Goal: Task Accomplishment & Management: Use online tool/utility

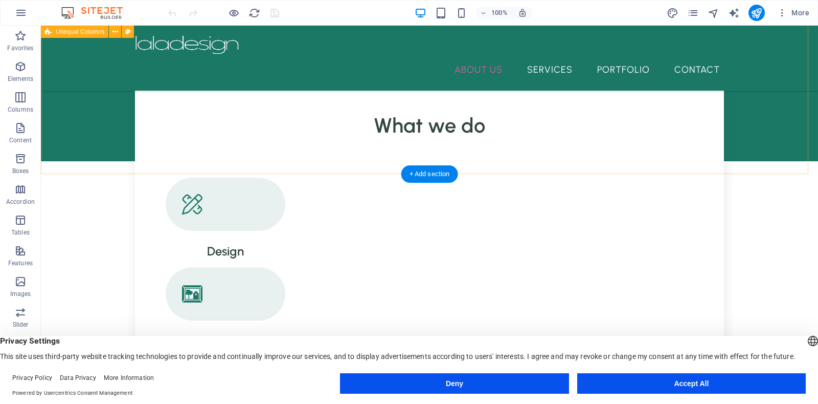
scroll to position [882, 0]
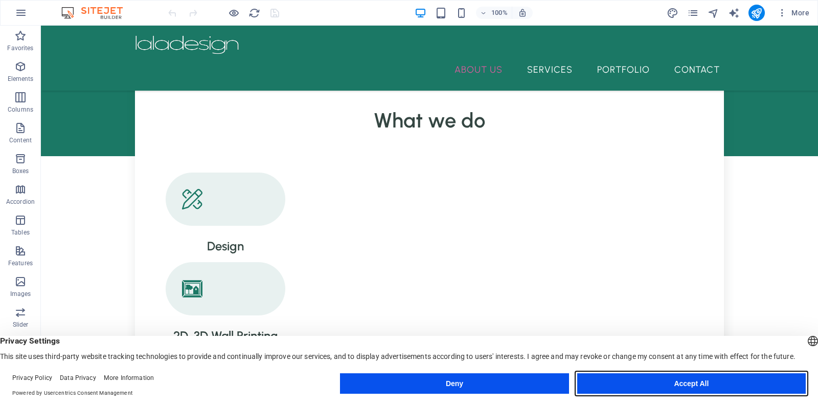
click at [675, 381] on button "Accept All" at bounding box center [692, 383] width 229 height 20
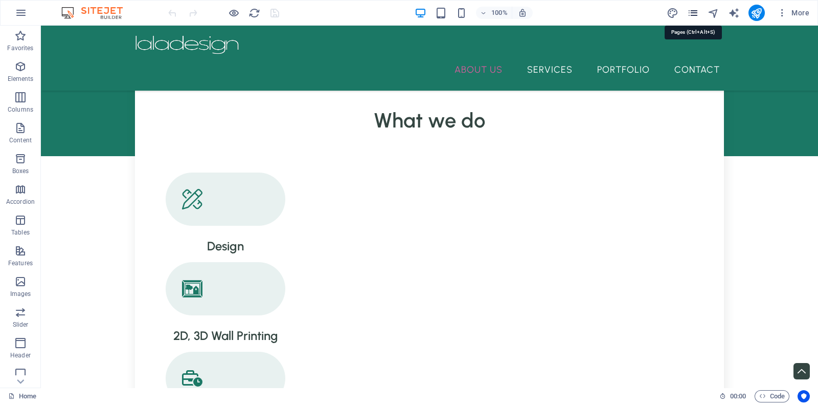
click at [697, 15] on icon "pages" at bounding box center [694, 13] width 12 height 12
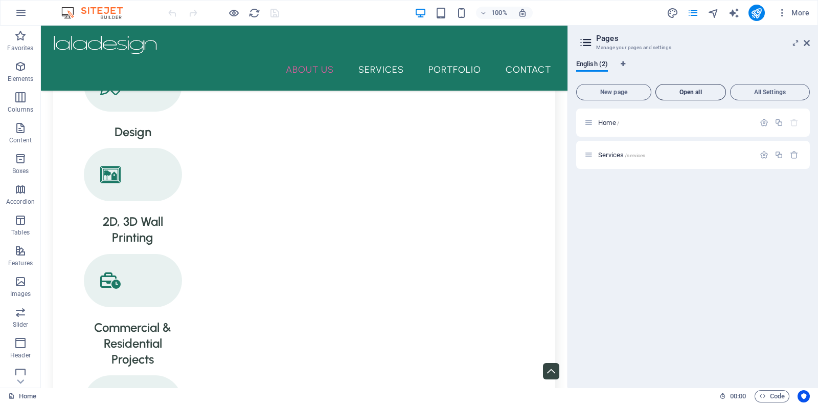
click at [707, 95] on span "Open all" at bounding box center [690, 92] width 61 height 6
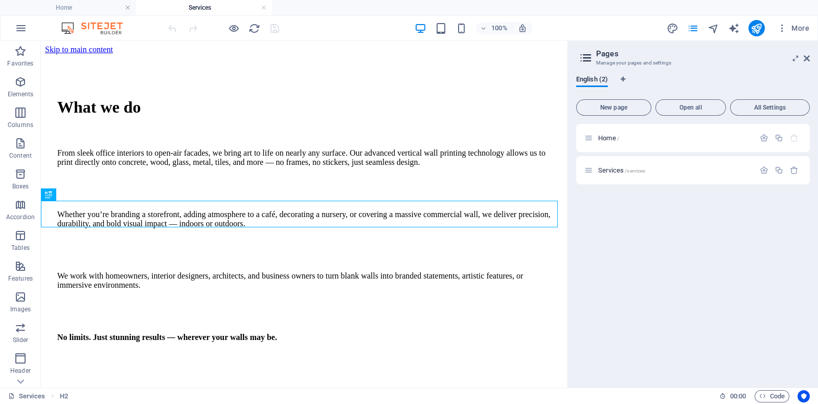
scroll to position [228, 0]
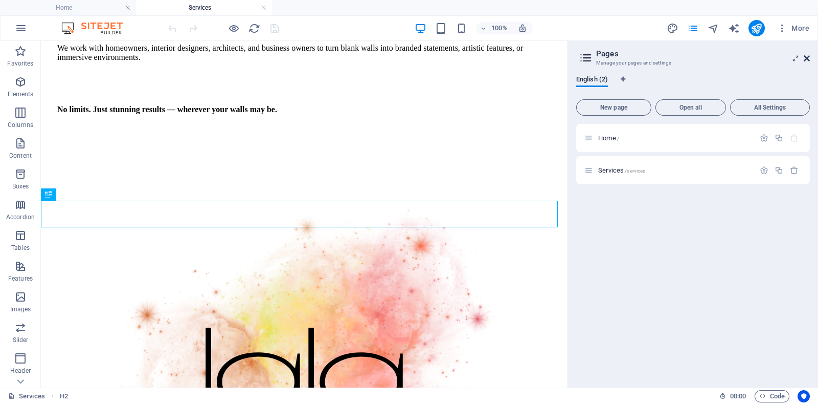
click at [808, 60] on icon at bounding box center [807, 58] width 6 height 8
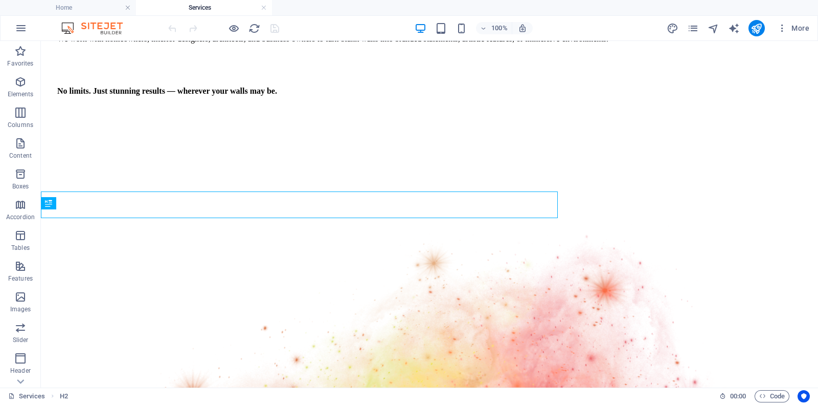
scroll to position [237, 0]
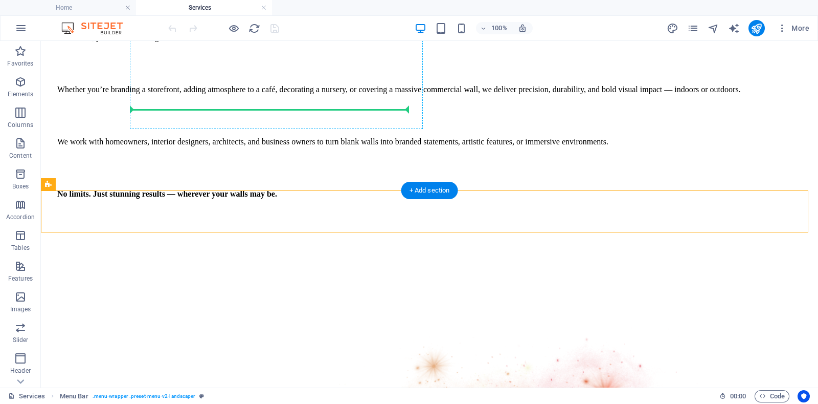
scroll to position [0, 0]
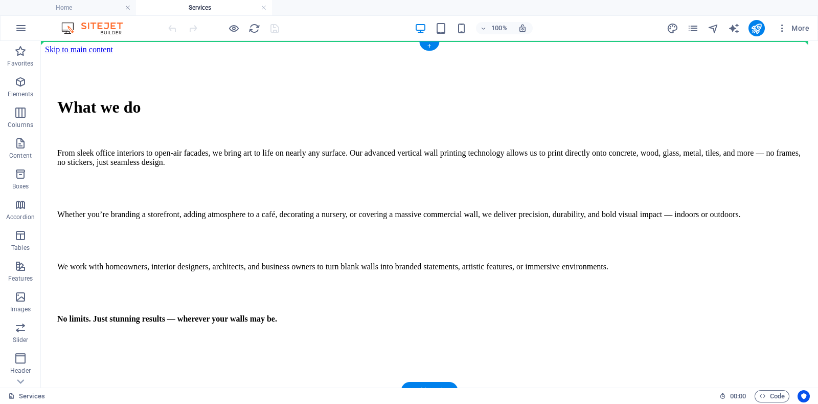
drag, startPoint x: 137, startPoint y: 188, endPoint x: 223, endPoint y: 93, distance: 128.2
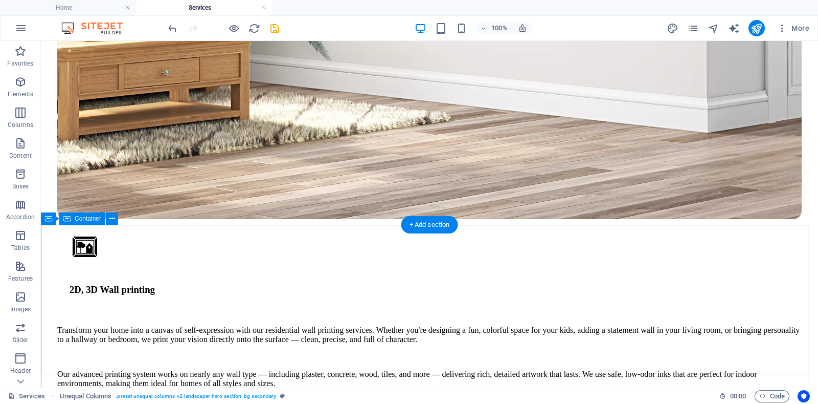
scroll to position [1831, 0]
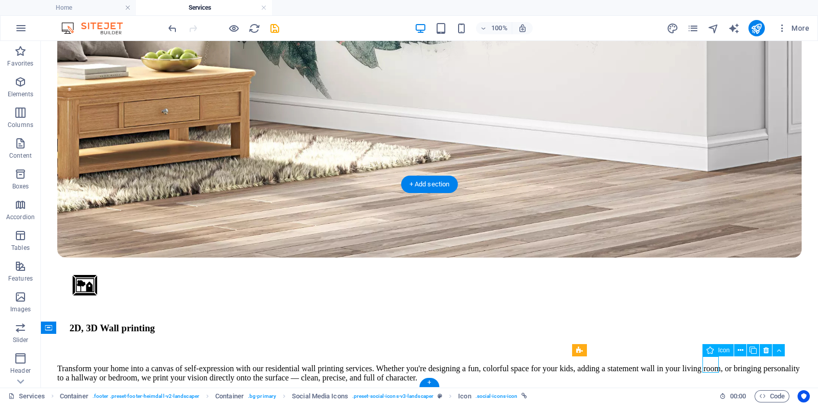
select select "xMidYMid"
select select "px"
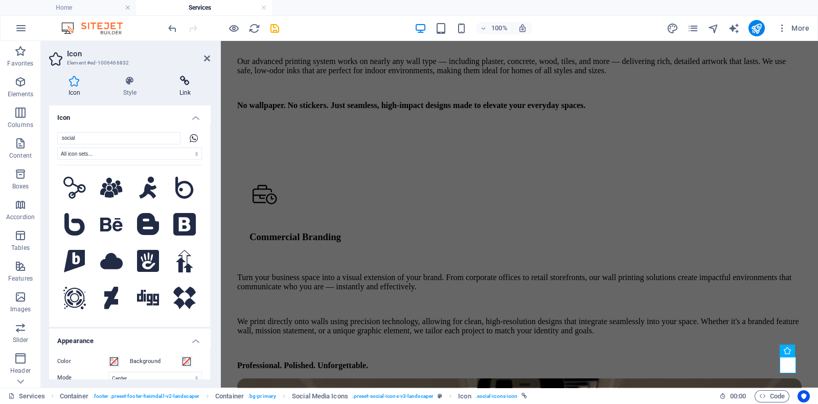
click at [182, 85] on icon at bounding box center [185, 81] width 50 height 10
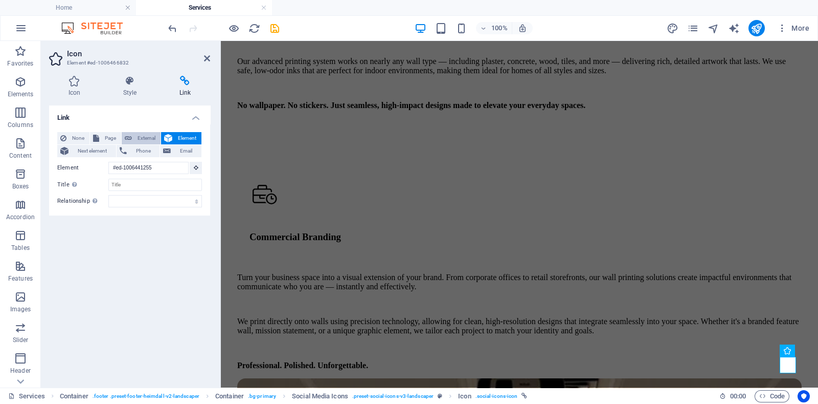
click at [141, 140] on span "External" at bounding box center [146, 138] width 23 height 12
select select "blank"
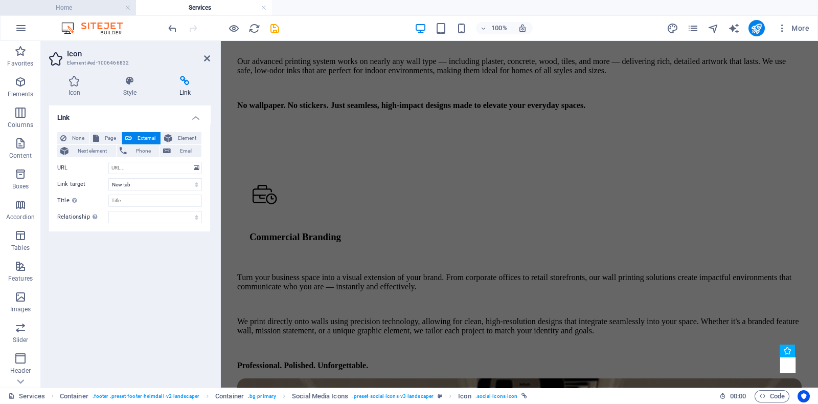
click at [75, 14] on li "Home" at bounding box center [68, 7] width 136 height 15
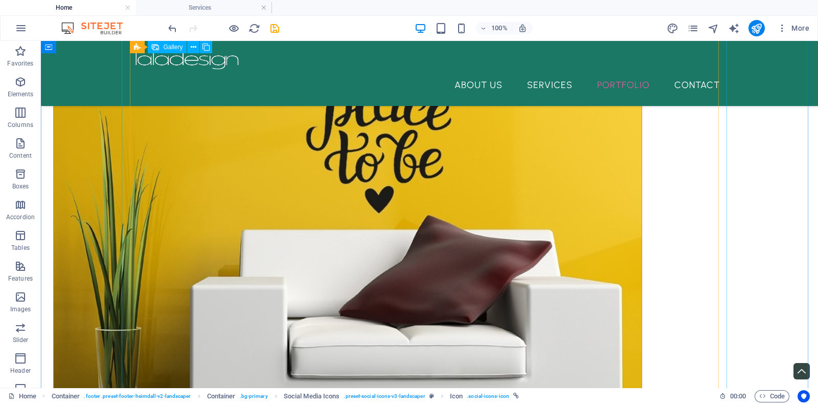
scroll to position [1796, 0]
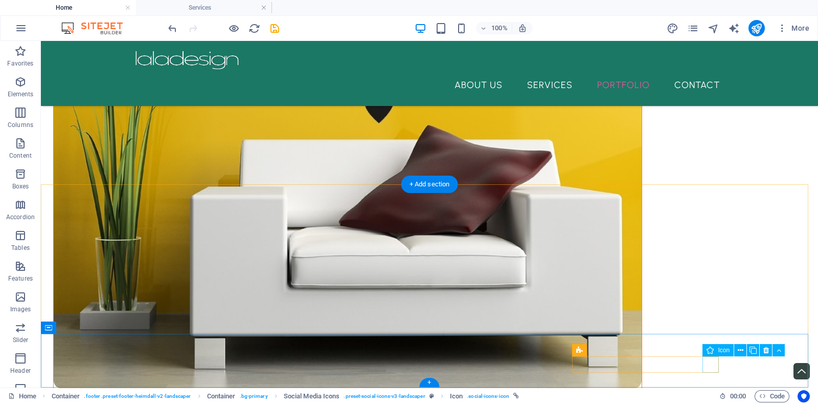
select select "xMidYMid"
select select "px"
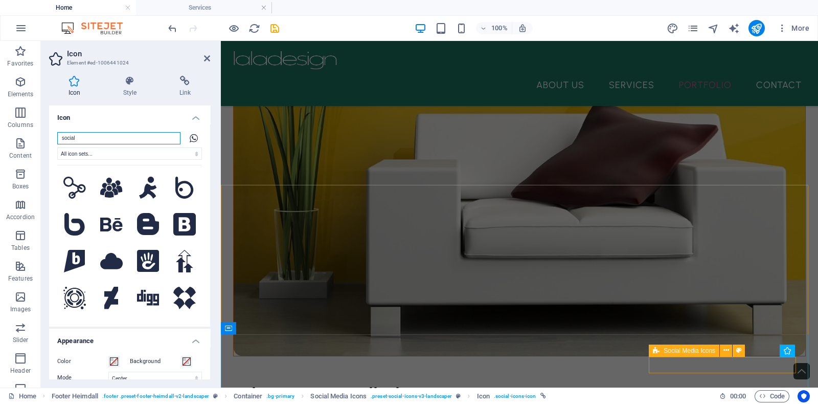
scroll to position [1736, 0]
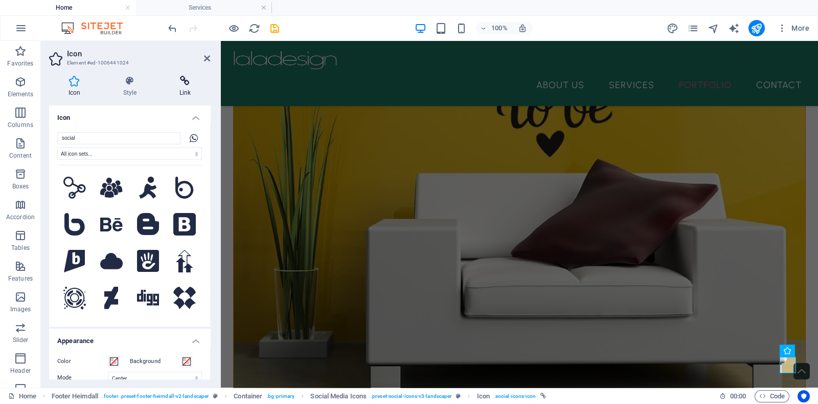
click at [183, 84] on icon at bounding box center [185, 81] width 50 height 10
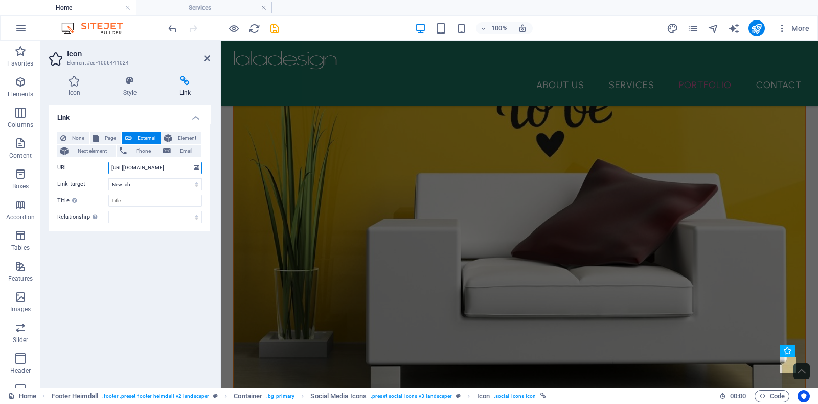
click at [148, 167] on input "https://wa.me/message/4OIMCHTQOUQPF1" at bounding box center [155, 168] width 94 height 12
click at [213, 7] on h4 "Services" at bounding box center [204, 7] width 136 height 11
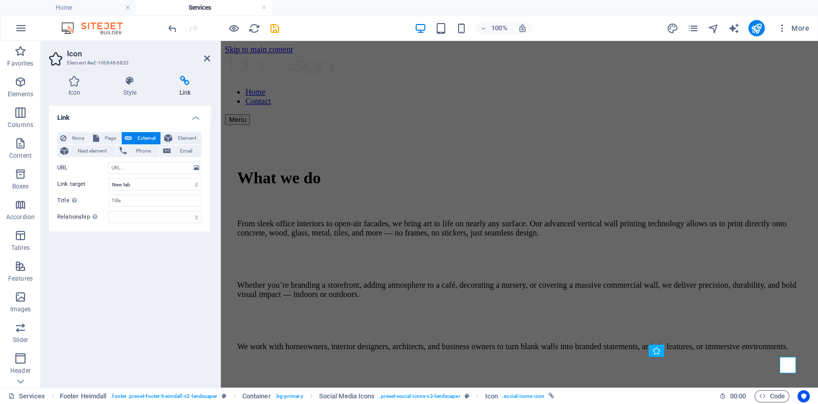
scroll to position [1766, 0]
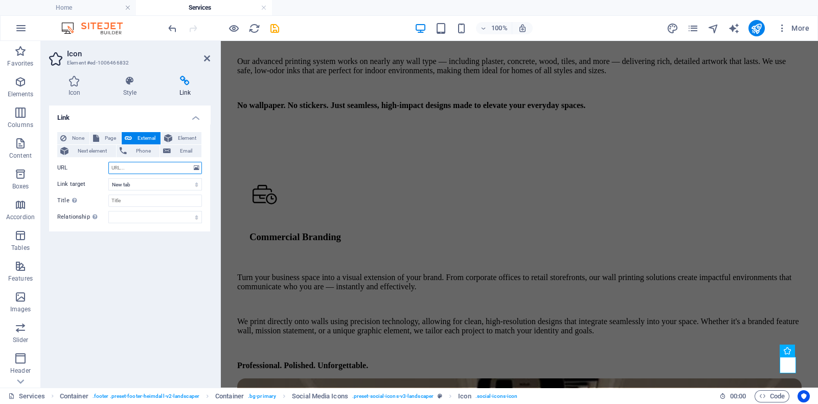
click at [149, 170] on input "URL" at bounding box center [155, 168] width 94 height 12
paste input "https://wa.me/message/4OIMCHTQOUQPF1"
type input "https://wa.me/message/4OIMCHTQOUQPF1"
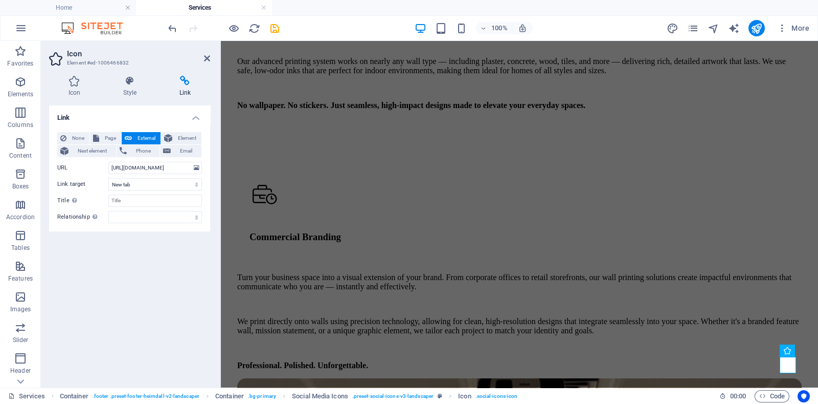
click at [147, 271] on div "Link None Page External Element Next element Phone Email Page Home Services Ele…" at bounding box center [129, 242] width 161 height 274
click at [275, 28] on icon "save" at bounding box center [275, 29] width 12 height 12
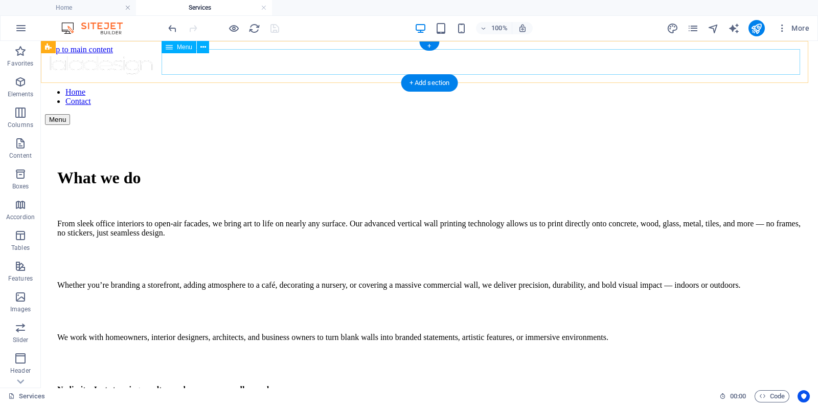
click at [699, 87] on nav "Home Contact" at bounding box center [429, 96] width 769 height 18
select select
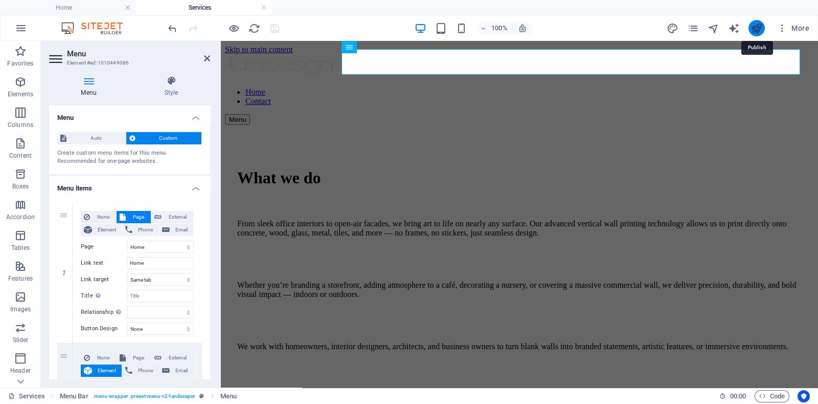
click at [762, 30] on icon "publish" at bounding box center [757, 29] width 12 height 12
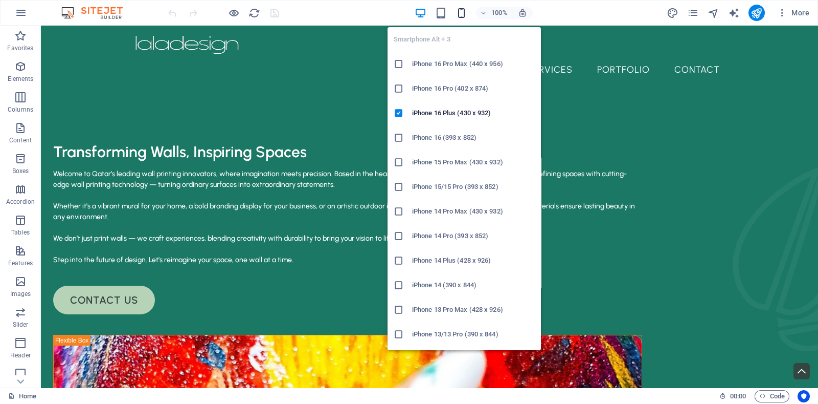
click at [460, 13] on icon "button" at bounding box center [462, 13] width 12 height 12
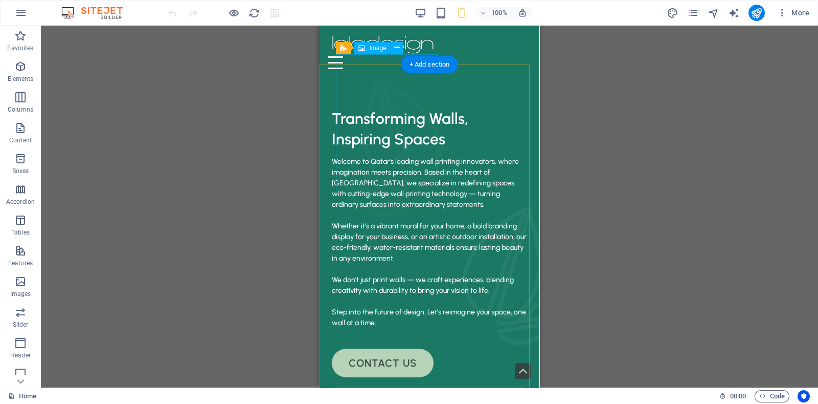
click at [372, 181] on figure at bounding box center [392, 147] width 102 height 140
click at [399, 165] on figure at bounding box center [392, 147] width 102 height 140
drag, startPoint x: 399, startPoint y: 165, endPoint x: 720, endPoint y: 189, distance: 321.6
click at [399, 165] on figure at bounding box center [392, 147] width 102 height 140
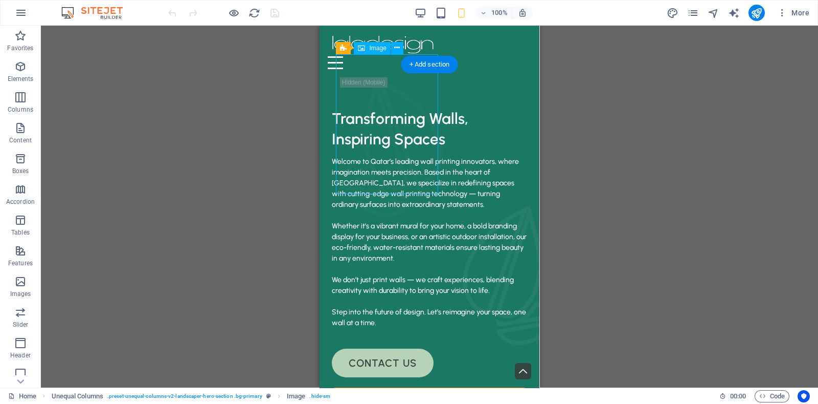
select select "px"
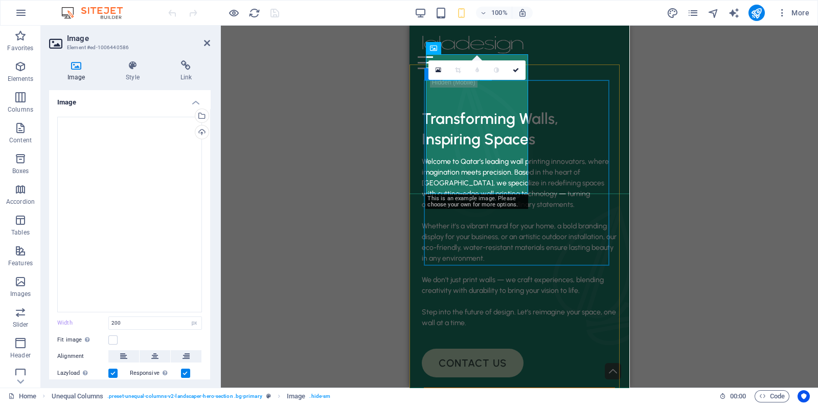
select select "%"
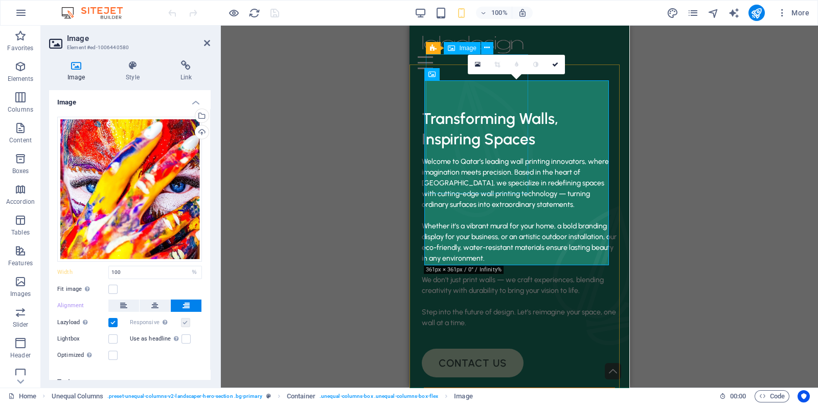
click at [518, 161] on figure at bounding box center [482, 147] width 102 height 140
select select "px"
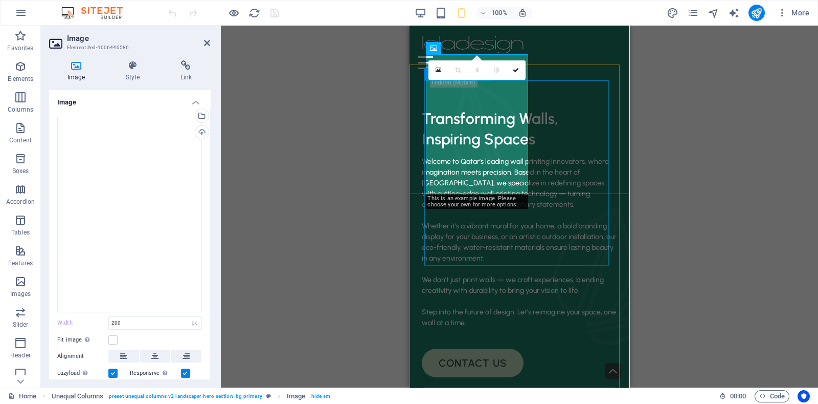
select select "%"
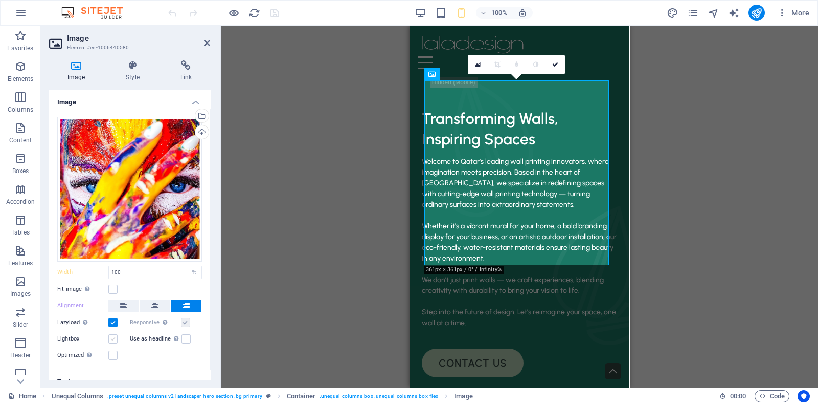
click at [113, 336] on label at bounding box center [112, 338] width 9 height 9
click at [0, 0] on input "Lightbox" at bounding box center [0, 0] width 0 height 0
click at [114, 336] on label at bounding box center [112, 338] width 9 height 9
click at [0, 0] on input "Lightbox" at bounding box center [0, 0] width 0 height 0
click at [115, 351] on label at bounding box center [112, 354] width 9 height 9
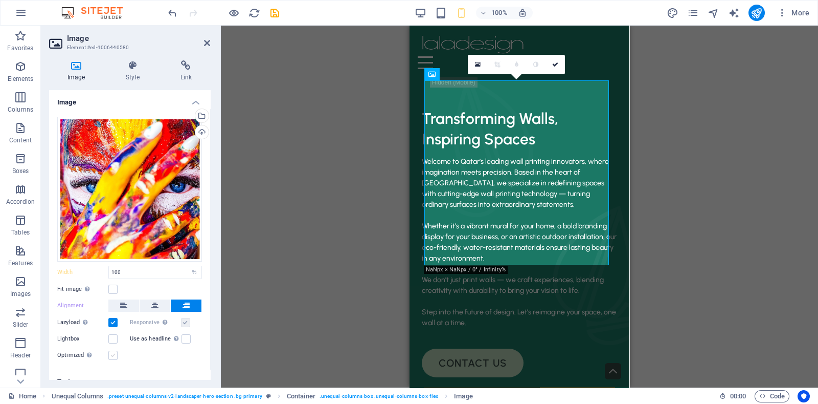
click at [0, 0] on input "Optimized Images are compressed to improve page speed." at bounding box center [0, 0] width 0 height 0
click at [115, 351] on label at bounding box center [112, 354] width 9 height 9
click at [0, 0] on input "Optimized Images are compressed to improve page speed." at bounding box center [0, 0] width 0 height 0
click at [115, 351] on label at bounding box center [112, 354] width 9 height 9
click at [0, 0] on input "Optimized Images are compressed to improve page speed." at bounding box center [0, 0] width 0 height 0
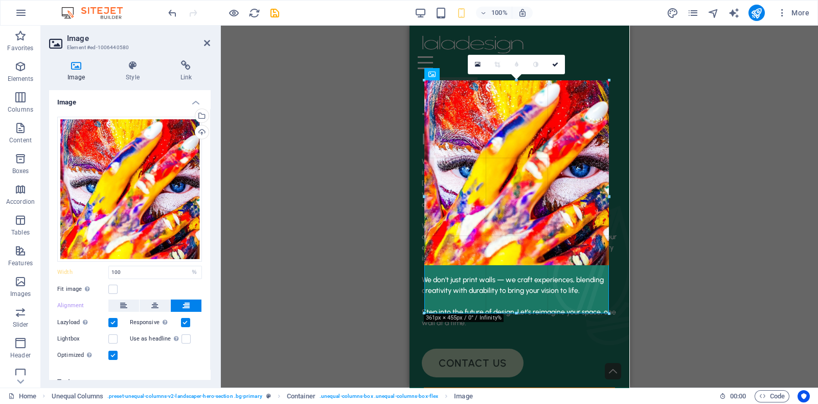
drag, startPoint x: 425, startPoint y: 171, endPoint x: 422, endPoint y: 158, distance: 14.0
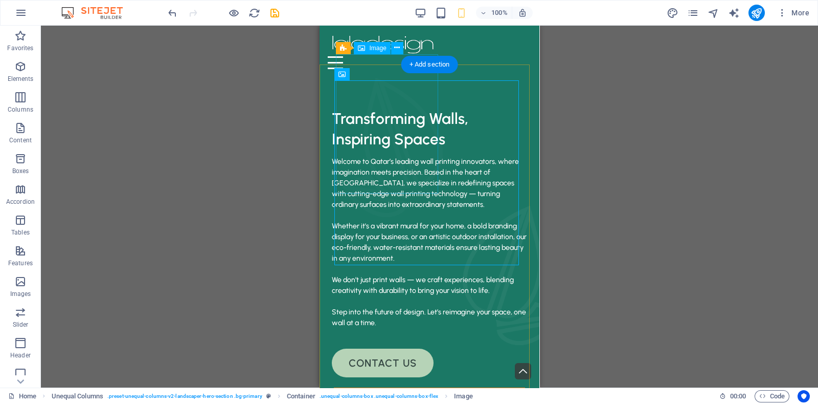
click at [428, 177] on figure at bounding box center [392, 147] width 102 height 140
select select "px"
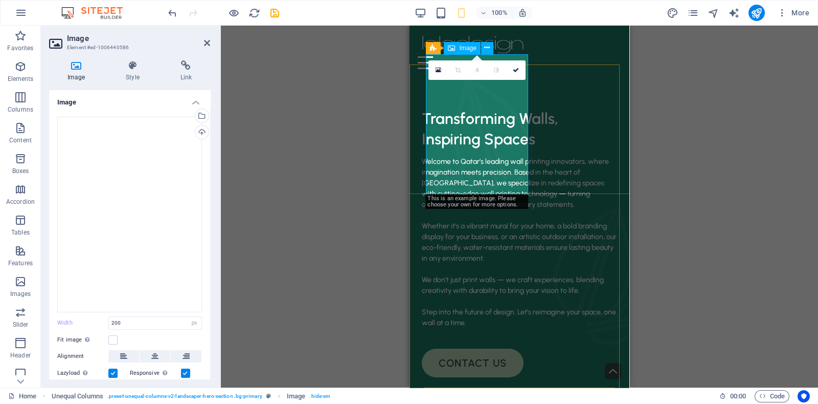
click at [511, 168] on figure at bounding box center [482, 147] width 102 height 140
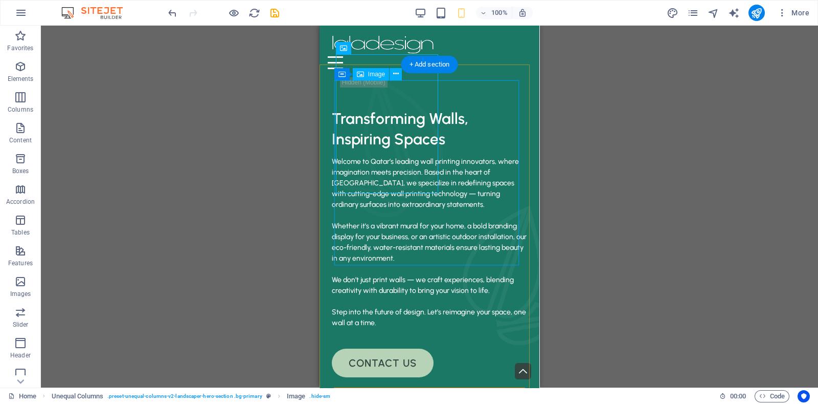
select select "%"
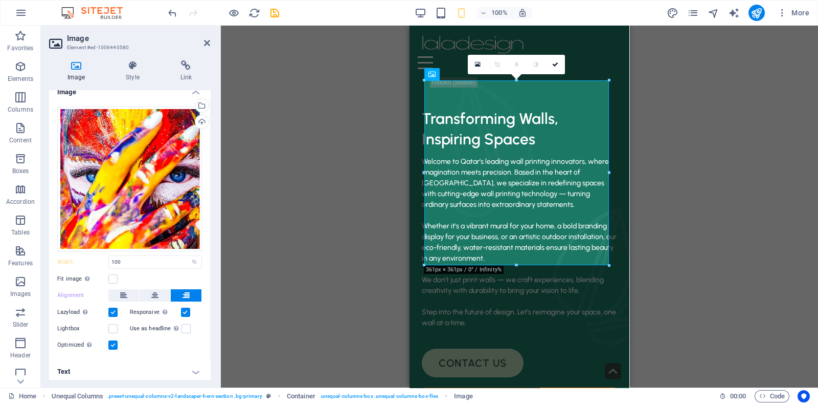
scroll to position [12, 0]
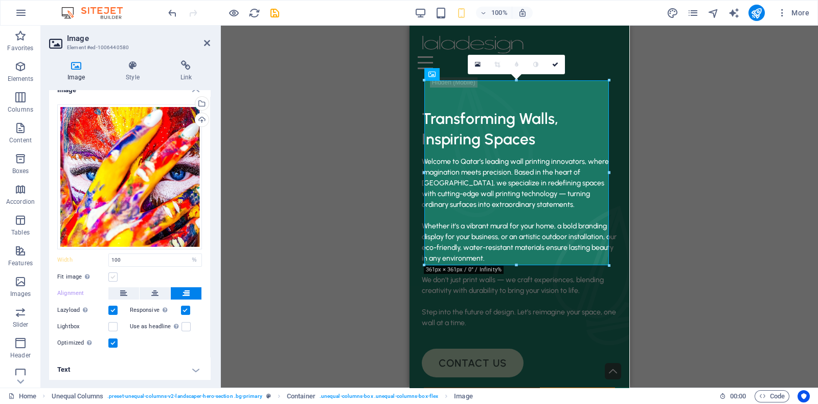
click at [115, 274] on label at bounding box center [112, 276] width 9 height 9
click at [0, 0] on input "Fit image Automatically fit image to a fixed width and height" at bounding box center [0, 0] width 0 height 0
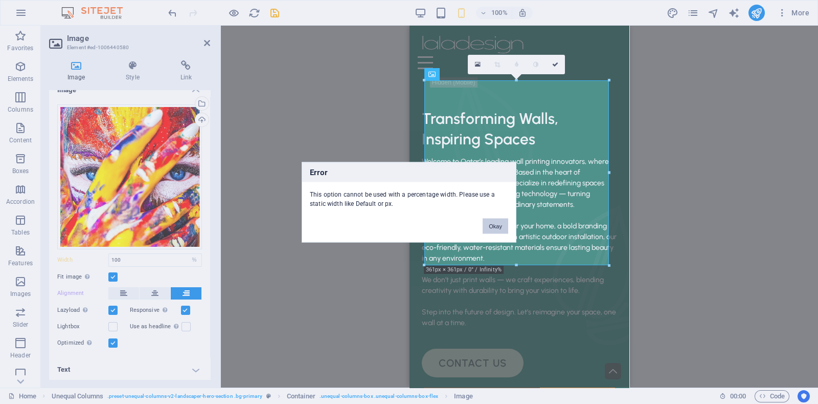
click at [493, 222] on button "Okay" at bounding box center [496, 225] width 26 height 15
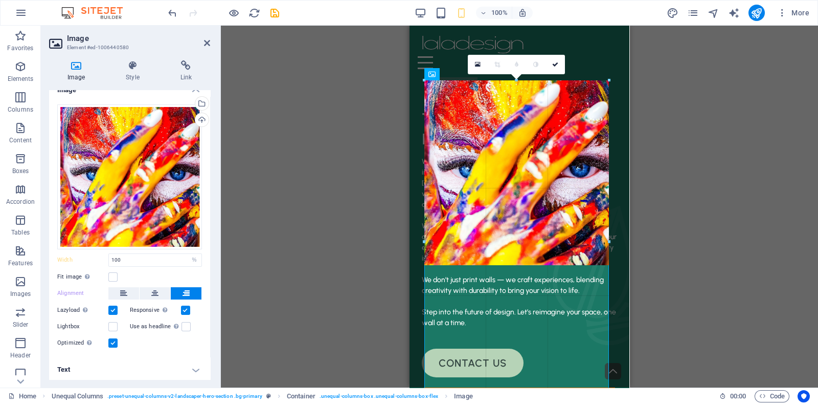
drag, startPoint x: 424, startPoint y: 175, endPoint x: 1, endPoint y: 88, distance: 432.3
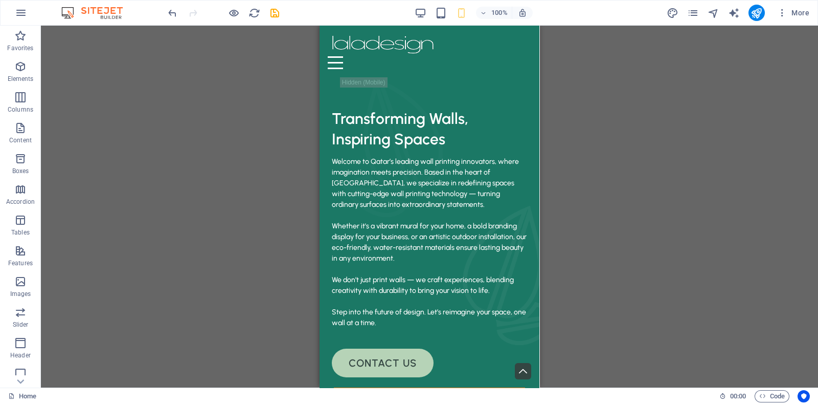
click at [650, 184] on div "Drag here to replace the existing content. Press “Ctrl” if you want to create a…" at bounding box center [430, 207] width 778 height 362
click at [629, 223] on div "Drag here to replace the existing content. Press “Ctrl” if you want to create a…" at bounding box center [430, 207] width 778 height 362
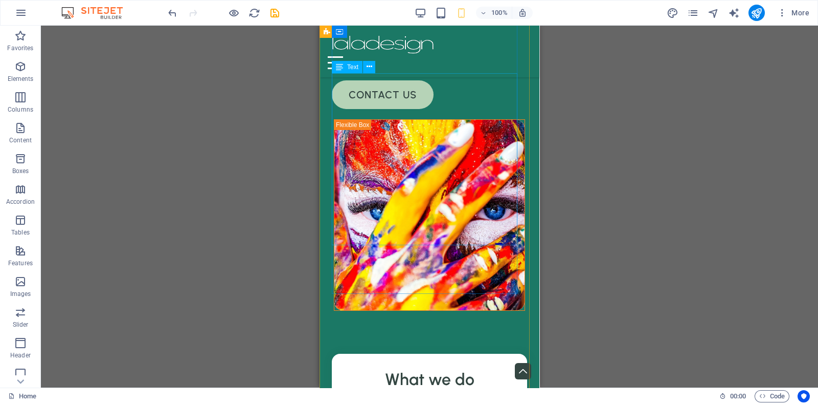
scroll to position [0, 0]
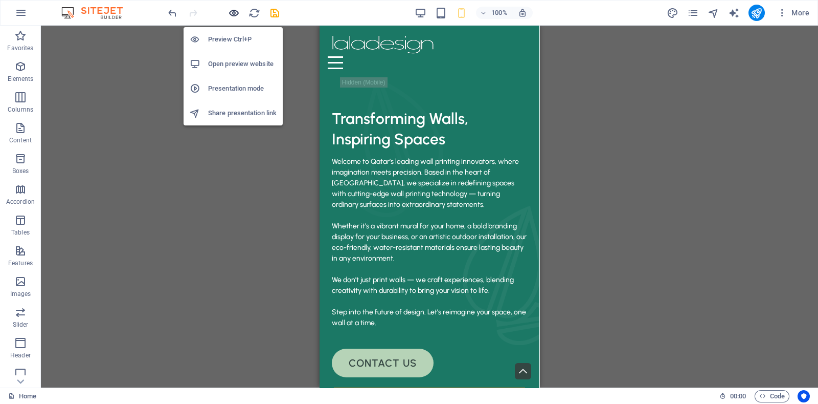
click at [233, 11] on icon "button" at bounding box center [234, 13] width 12 height 12
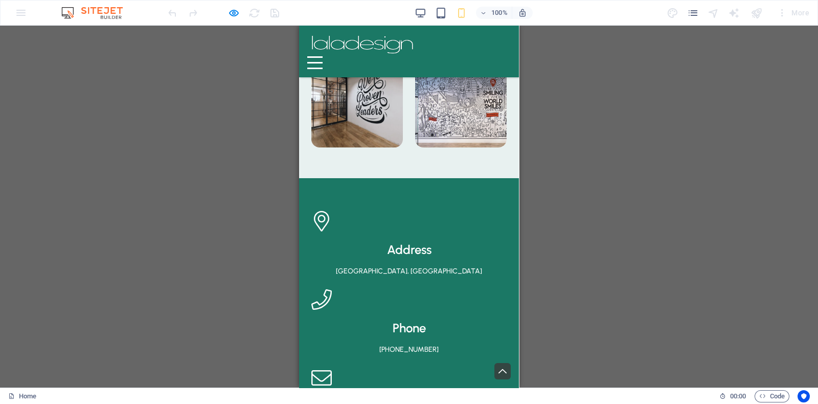
scroll to position [2340, 0]
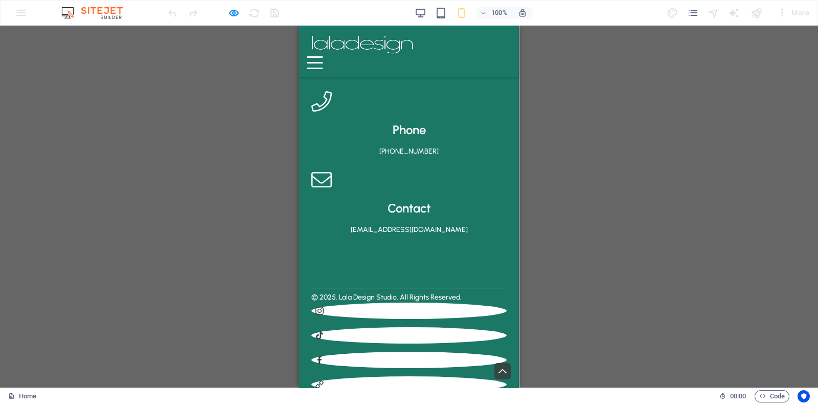
click at [323, 56] on div "Menu" at bounding box center [314, 62] width 15 height 13
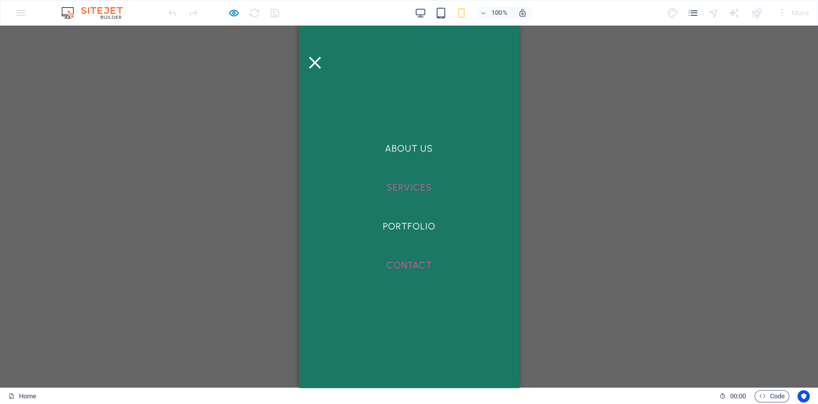
click at [407, 189] on link "Services" at bounding box center [410, 187] width 62 height 26
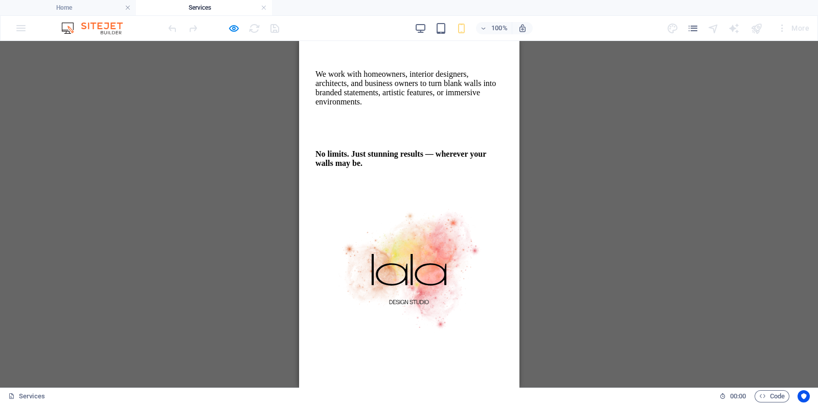
scroll to position [0, 0]
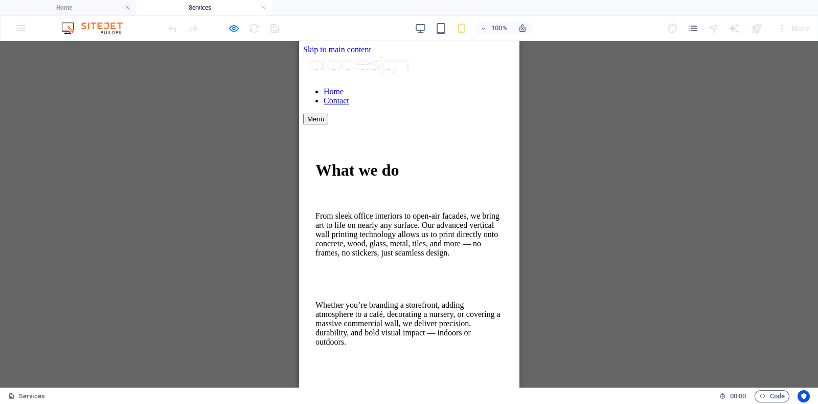
click at [494, 114] on div "Menu" at bounding box center [409, 119] width 212 height 11
click at [412, 105] on nav "Home Contact" at bounding box center [409, 96] width 212 height 18
click at [403, 105] on nav "Home Contact" at bounding box center [409, 96] width 212 height 18
click at [404, 105] on nav "Home Contact" at bounding box center [409, 96] width 212 height 18
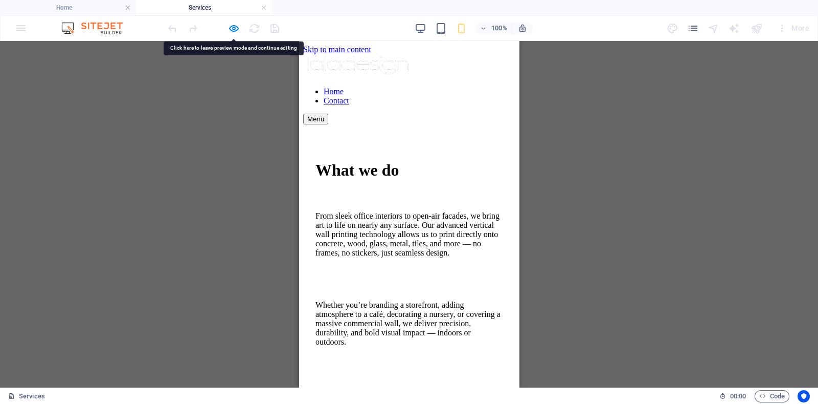
click at [405, 105] on nav "Home Contact" at bounding box center [409, 96] width 212 height 18
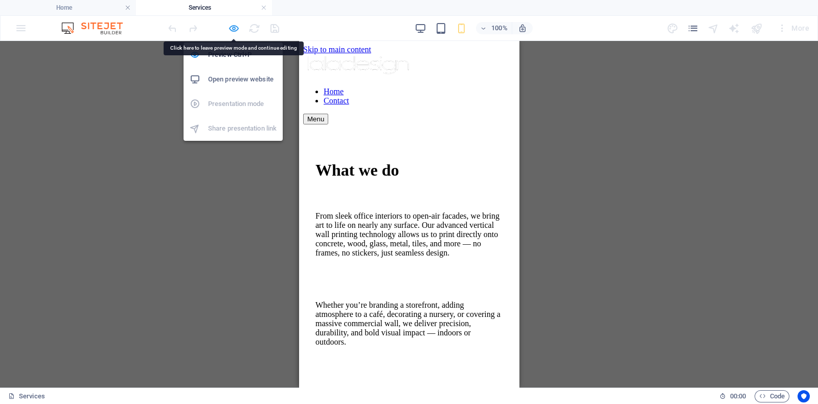
click at [230, 28] on icon "button" at bounding box center [234, 29] width 12 height 12
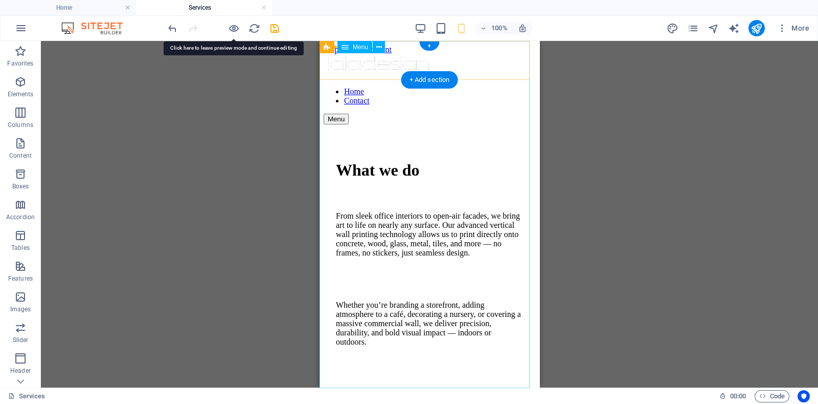
click at [418, 105] on nav "Home Contact" at bounding box center [430, 96] width 212 height 18
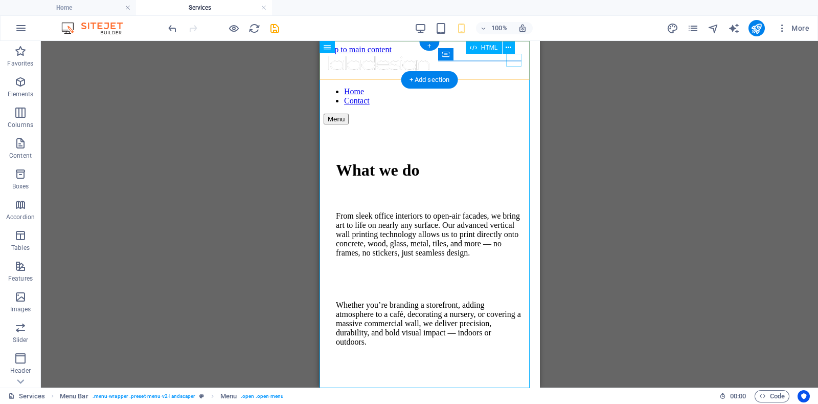
click at [517, 114] on div "Menu" at bounding box center [430, 119] width 212 height 11
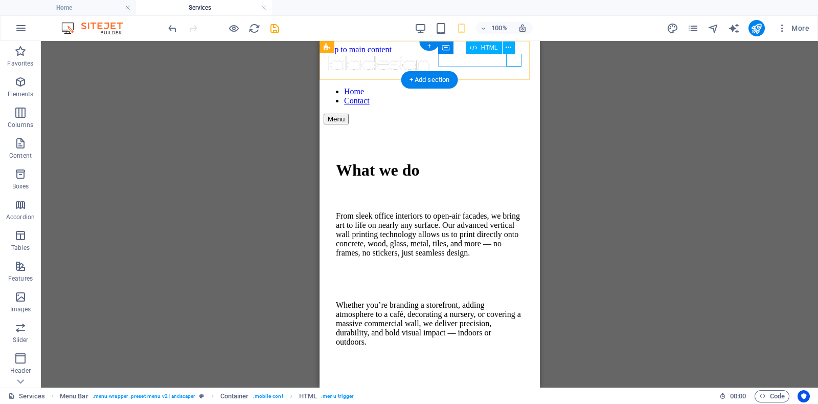
click at [513, 114] on div "Menu" at bounding box center [430, 119] width 212 height 11
click at [430, 105] on nav "Home Contact" at bounding box center [430, 96] width 212 height 18
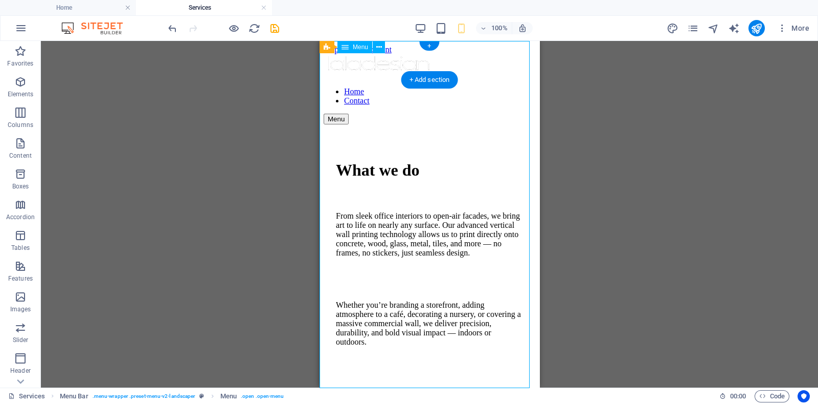
click at [430, 105] on nav "Home Contact" at bounding box center [430, 96] width 212 height 18
select select
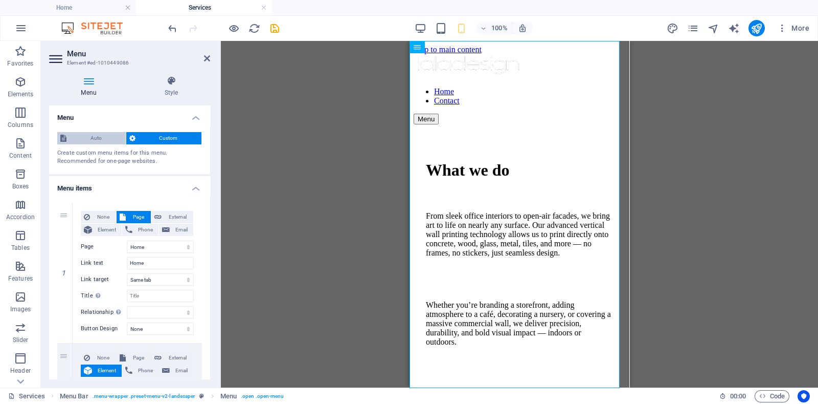
click at [92, 132] on span "Auto" at bounding box center [96, 138] width 53 height 12
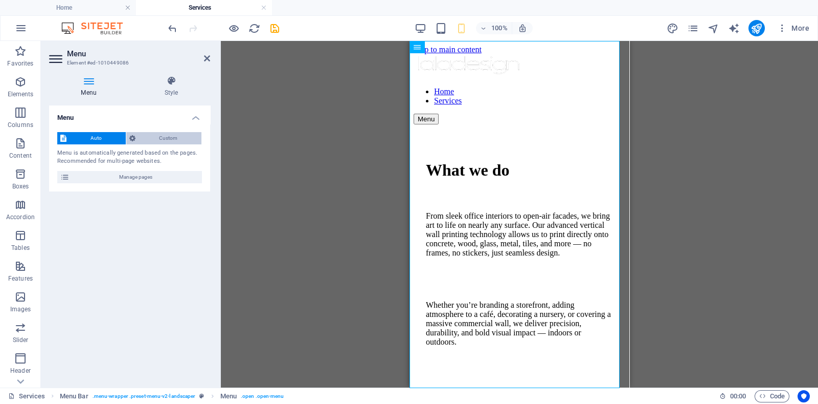
click at [180, 137] on span "Custom" at bounding box center [169, 138] width 60 height 12
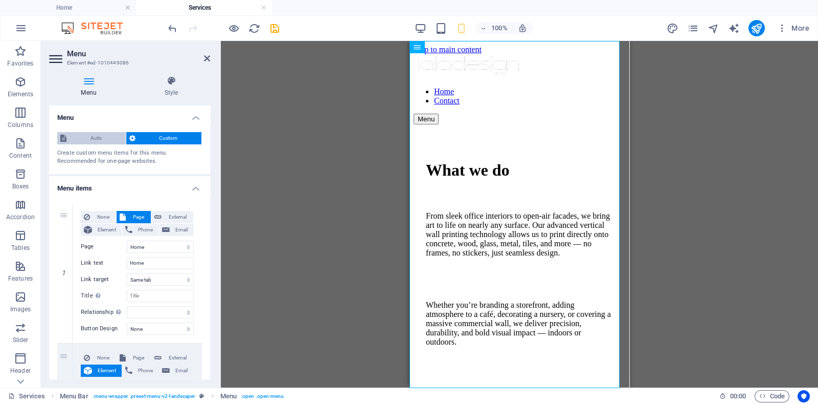
click at [86, 132] on span "Auto" at bounding box center [96, 138] width 53 height 12
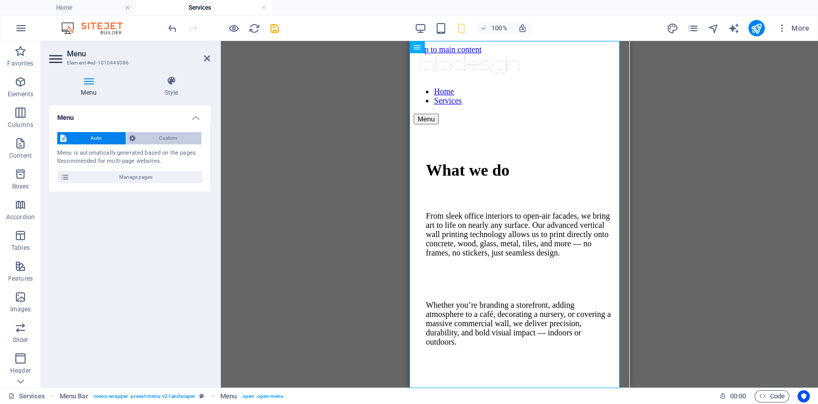
click at [159, 141] on span "Custom" at bounding box center [169, 138] width 60 height 12
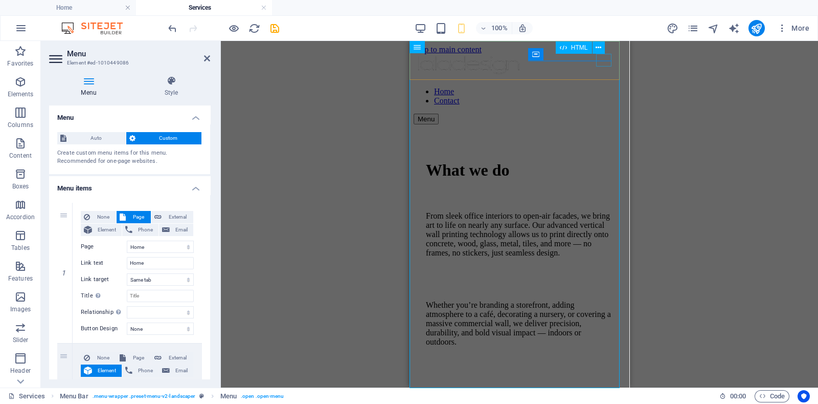
click at [602, 114] on div "Menu" at bounding box center [520, 119] width 212 height 11
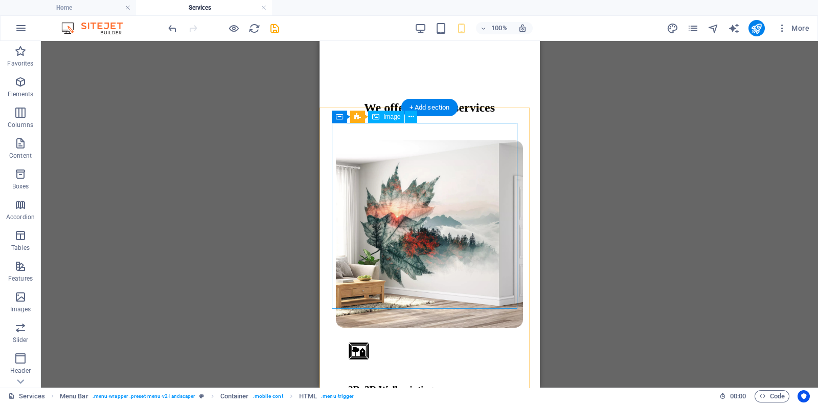
scroll to position [831, 0]
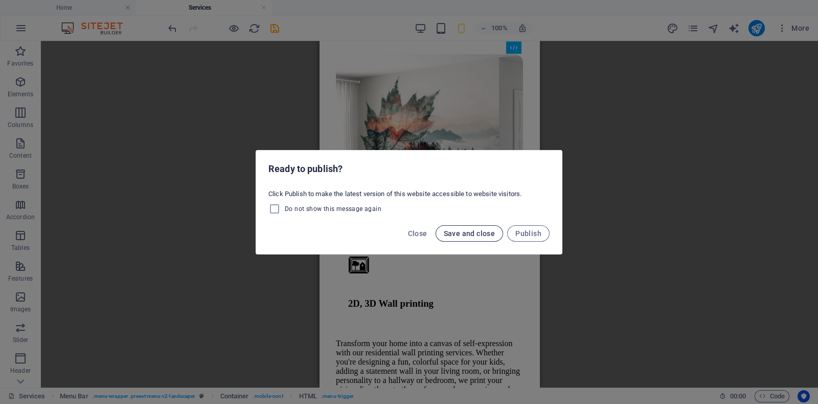
click at [473, 234] on span "Save and close" at bounding box center [470, 233] width 52 height 8
